Goal: Task Accomplishment & Management: Use online tool/utility

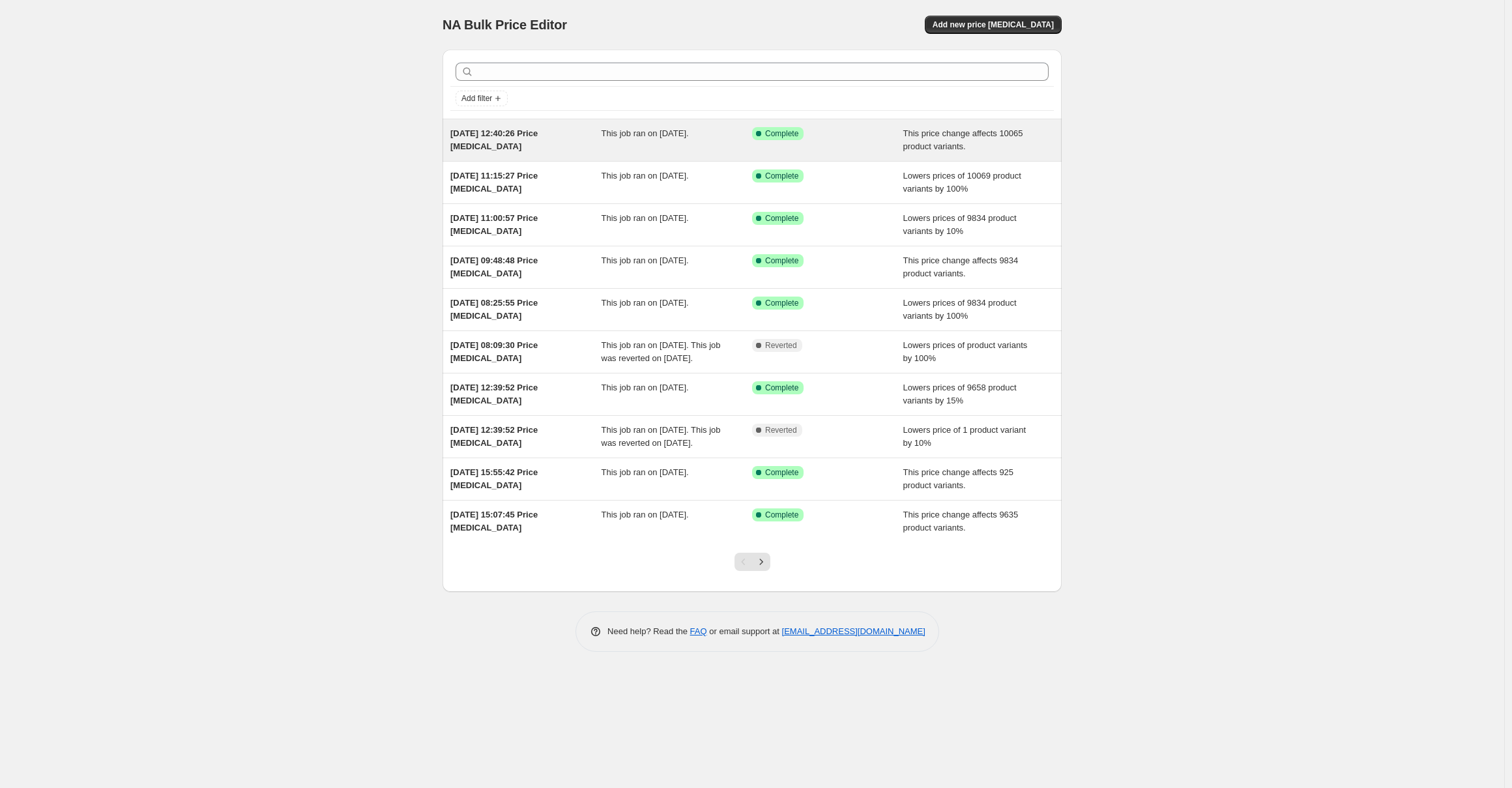
click at [510, 148] on div "[DATE] 12:40:26 Price [MEDICAL_DATA]" at bounding box center [526, 140] width 151 height 26
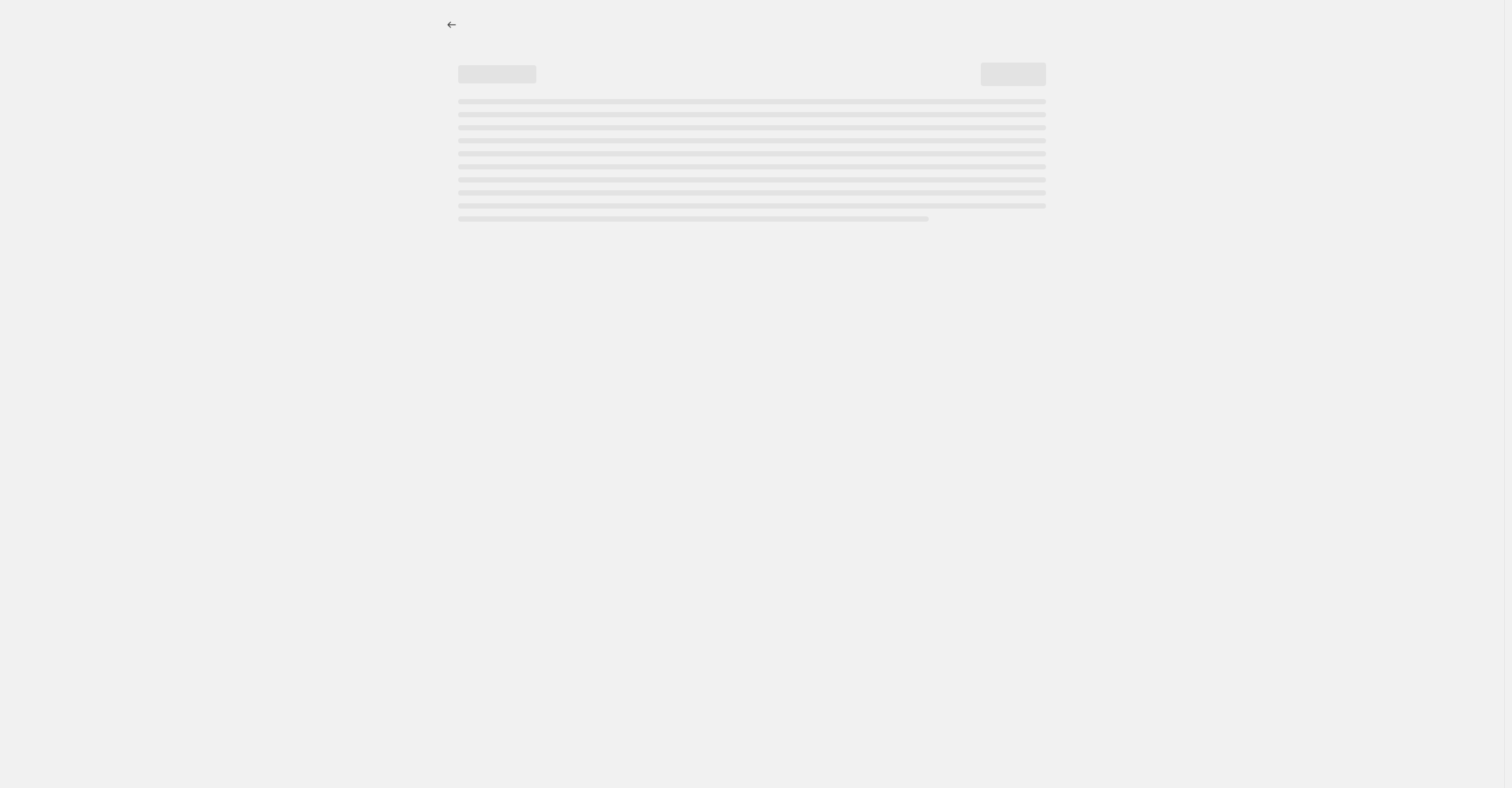
select select "pc"
